Goal: Task Accomplishment & Management: Complete application form

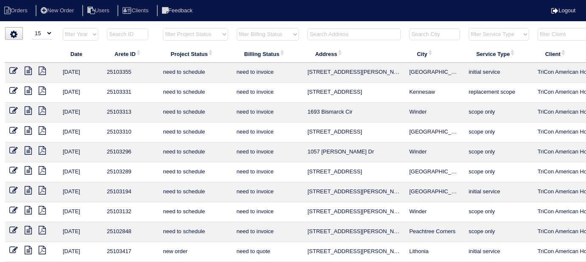
select select "15"
click at [337, 36] on input "text" at bounding box center [354, 34] width 93 height 12
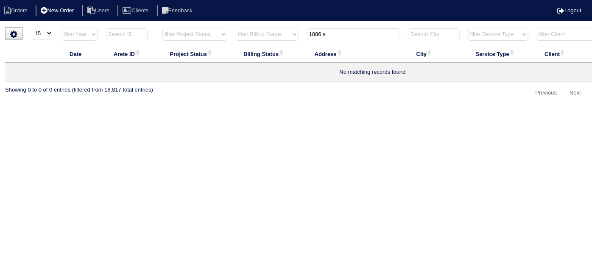
type input "1086 s"
click at [73, 13] on li "New Order" at bounding box center [58, 10] width 45 height 11
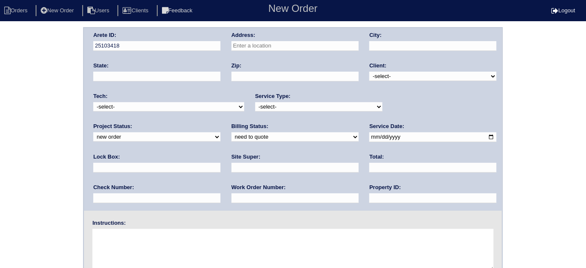
click at [297, 48] on input "text" at bounding box center [295, 46] width 127 height 10
type input "1086 [PERSON_NAME] Dr"
type input "Winder"
type input "GA"
type input "30680"
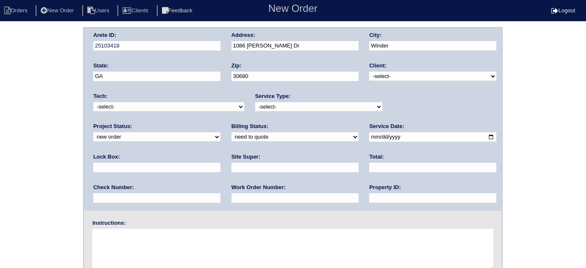
click at [387, 76] on select "-select- TriCon American Homes American Homes 4 Rent First Key Homes Zillow The…" at bounding box center [433, 76] width 127 height 9
select select "1"
click at [370, 72] on select "-select- TriCon American Homes American Homes 4 Rent First Key Homes Zillow The…" at bounding box center [433, 76] width 127 height 9
click at [297, 109] on select "-select- initial service basic service maintenance call replacement scope servi…" at bounding box center [318, 106] width 127 height 9
select select "scope only"
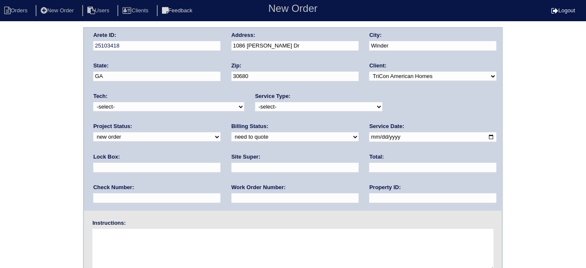
click at [255, 102] on select "-select- initial service basic service maintenance call replacement scope servi…" at bounding box center [318, 106] width 127 height 9
click at [221, 163] on input "text" at bounding box center [156, 168] width 127 height 10
type input "9470"
click at [370, 137] on input "date" at bounding box center [433, 137] width 127 height 10
type input "2025-09-15"
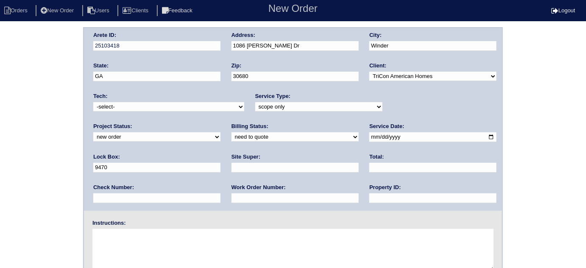
click at [370, 199] on input "text" at bounding box center [433, 198] width 127 height 10
type input "N/A"
click at [232, 165] on input "text" at bounding box center [295, 168] width 127 height 10
type input "Richard Ventura"
click at [138, 243] on textarea at bounding box center [293, 250] width 401 height 42
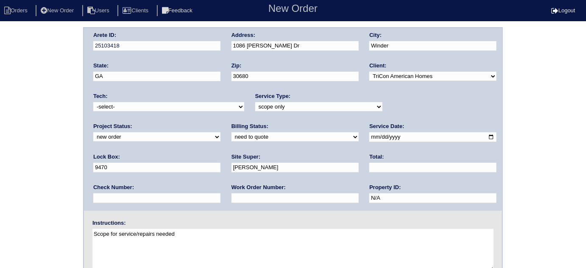
type textarea "Scope for service/repairs needed"
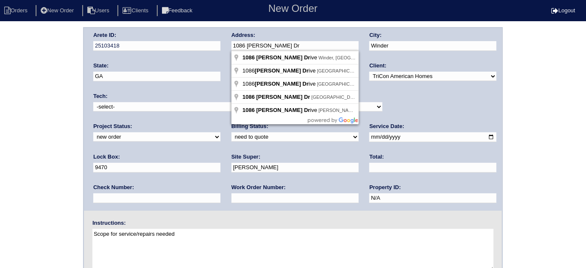
click at [156, 49] on div "Arete ID: 25103418 Address: 1086 Sutherland Dr City: Winder State: GA Zip: 3068…" at bounding box center [293, 119] width 418 height 183
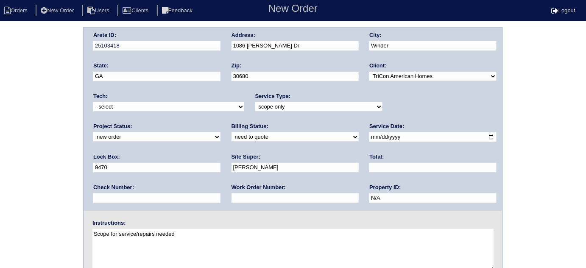
click at [26, 68] on div "Arete ID: 25103418 Address: 1086 Sutherland Dr City: Winder State: GA Zip: 3068…" at bounding box center [293, 198] width 586 height 343
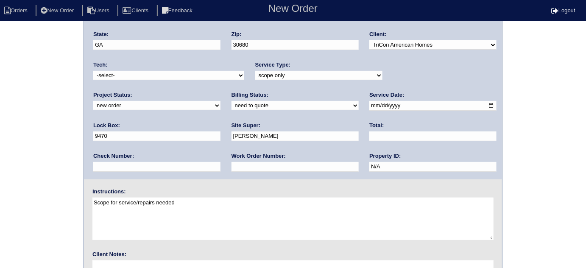
scroll to position [100, 0]
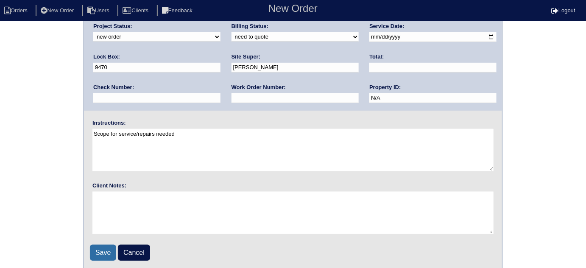
click at [102, 245] on input "Save" at bounding box center [103, 253] width 26 height 16
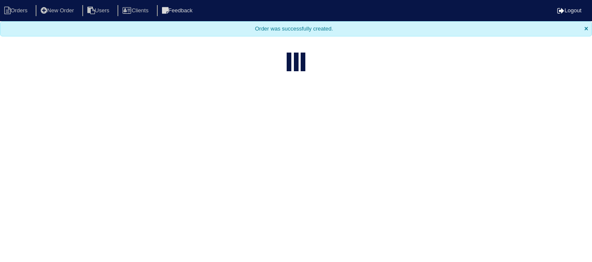
select select "15"
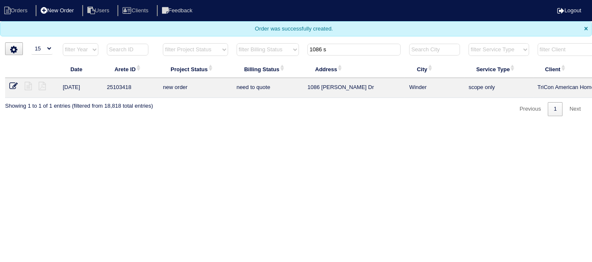
drag, startPoint x: 361, startPoint y: 50, endPoint x: 81, endPoint y: 7, distance: 282.9
click at [85, 8] on body "Orders New Order Users Clients Feedback Logout Orders New Order Users Clients M…" at bounding box center [296, 58] width 592 height 116
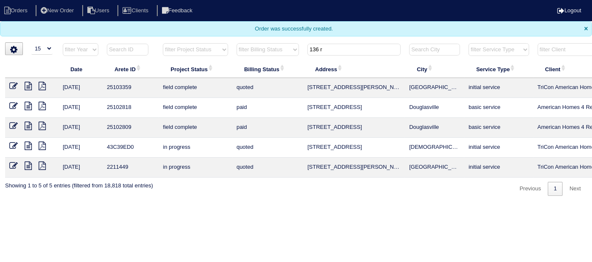
type input "136 r"
click at [16, 88] on icon at bounding box center [13, 86] width 8 height 8
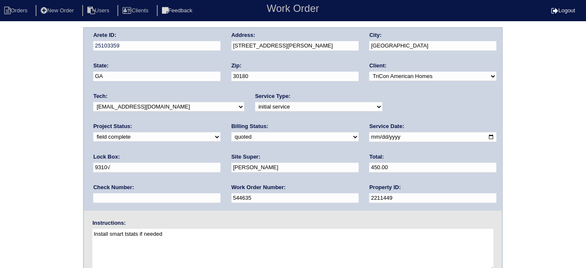
click at [232, 138] on select "need to quote quoted need to invoice invoiced paid warranty purchase order need…" at bounding box center [295, 136] width 127 height 9
select select "need to invoice"
click at [232, 132] on select "need to quote quoted need to invoice invoiced paid warranty purchase order need…" at bounding box center [295, 136] width 127 height 9
click at [52, 174] on div "Arete ID: 25103359 Address: 136 Reid Plantation Dr City: Villa Rica State: GA Z…" at bounding box center [293, 198] width 586 height 343
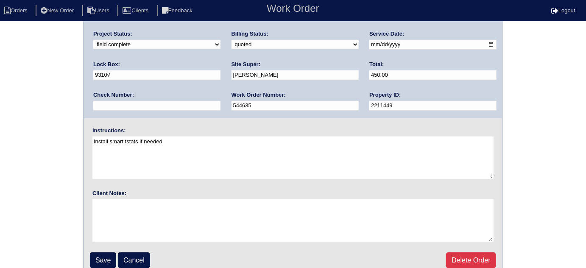
scroll to position [100, 0]
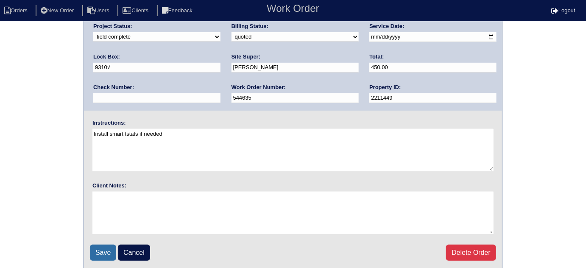
click at [103, 252] on input "Save" at bounding box center [103, 253] width 26 height 16
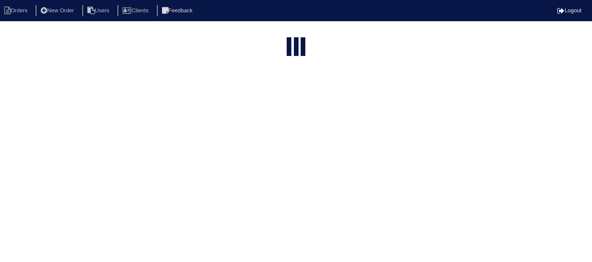
select select "15"
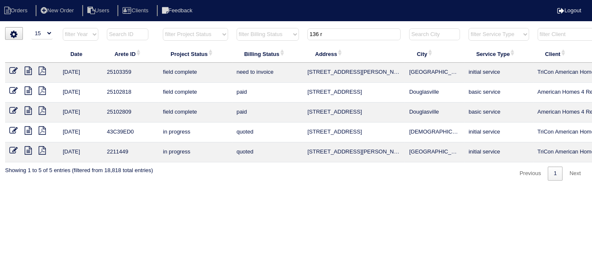
drag, startPoint x: 307, startPoint y: 34, endPoint x: 210, endPoint y: 3, distance: 101.8
click at [237, 27] on body "Orders New Order Users Clients Feedback Logout Orders New Order Users Clients M…" at bounding box center [296, 104] width 592 height 154
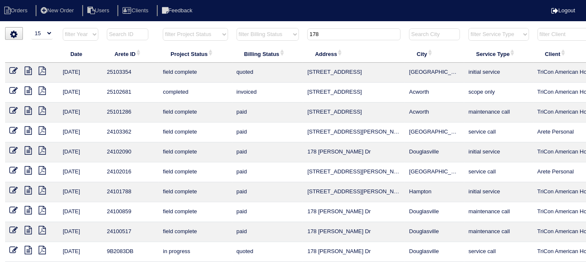
type input "178"
click at [12, 69] on icon at bounding box center [13, 71] width 8 height 8
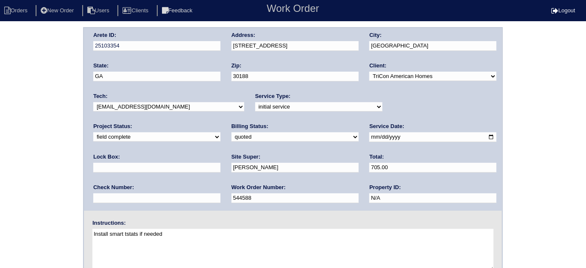
drag, startPoint x: 107, startPoint y: 133, endPoint x: 107, endPoint y: 140, distance: 6.4
click at [232, 133] on select "need to quote quoted need to invoice invoiced paid warranty purchase order need…" at bounding box center [295, 136] width 127 height 9
select select "need to invoice"
click at [232, 132] on select "need to quote quoted need to invoice invoiced paid warranty purchase order need…" at bounding box center [295, 136] width 127 height 9
click at [48, 160] on div "Arete ID: 25103354 Address: [STREET_ADDRESS] City: [GEOGRAPHIC_DATA] State: [GE…" at bounding box center [293, 198] width 586 height 343
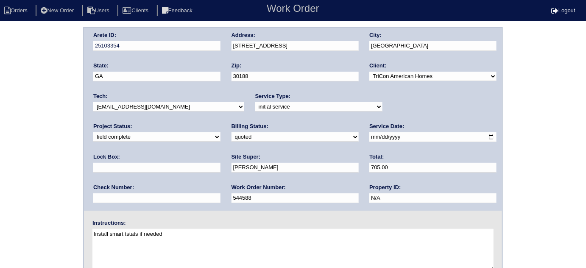
click at [14, 120] on div "Arete ID: 25103354 Address: 178 E Rdg Wy City: Woodstock State: GA Zip: 30188 C…" at bounding box center [293, 198] width 586 height 343
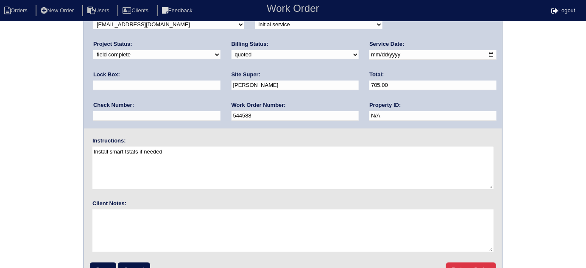
scroll to position [100, 0]
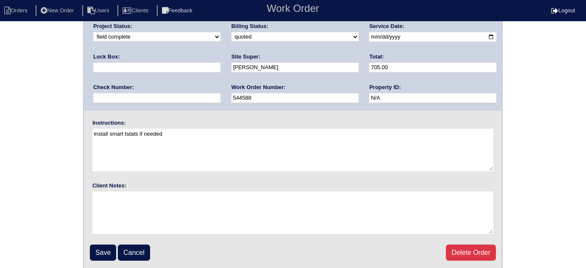
click at [88, 249] on fieldset "Arete ID: 25103354 Address: 178 E Rdg Wy City: Woodstock State: GA Zip: 30188 C…" at bounding box center [293, 99] width 418 height 342
click at [95, 247] on input "Save" at bounding box center [103, 253] width 26 height 16
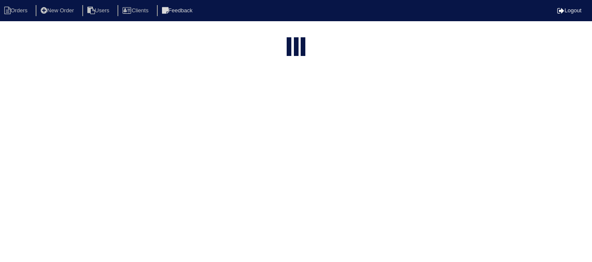
select select "15"
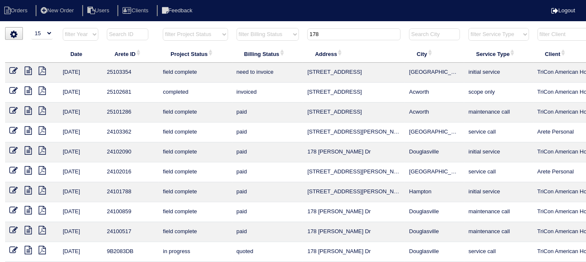
drag, startPoint x: 328, startPoint y: 35, endPoint x: 280, endPoint y: 35, distance: 47.9
click at [286, 40] on tr "filter Year -- Any Year -- 2025 2024 2023 2022 2021 2020 2019 filter Project St…" at bounding box center [372, 36] width 735 height 17
